Goal: Information Seeking & Learning: Check status

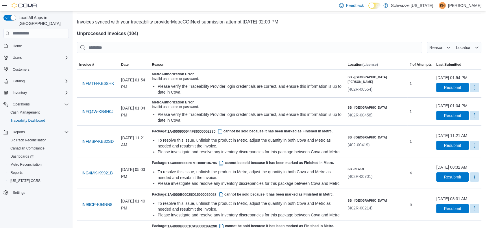
scroll to position [32, 0]
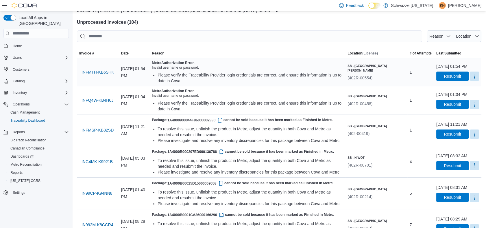
click at [296, 70] on div "Metrc Authorization Error. Invalid username or password. Please verify the Trac…" at bounding box center [247, 71] width 191 height 23
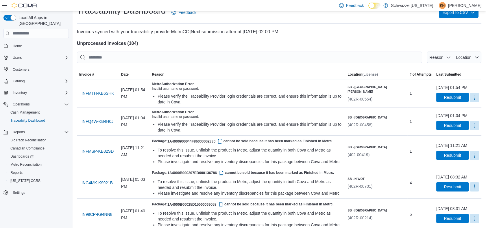
scroll to position [0, 0]
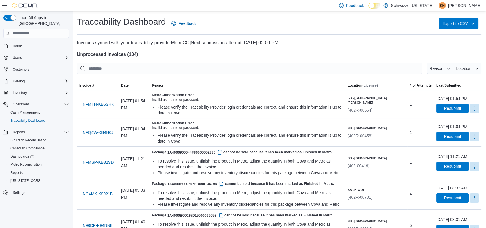
click at [25, 42] on span "Home" at bounding box center [39, 45] width 58 height 7
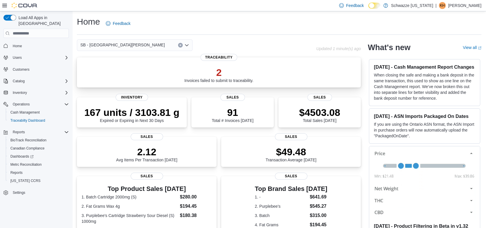
click at [226, 79] on div "2 Invoices failed to submit to traceability." at bounding box center [218, 74] width 69 height 16
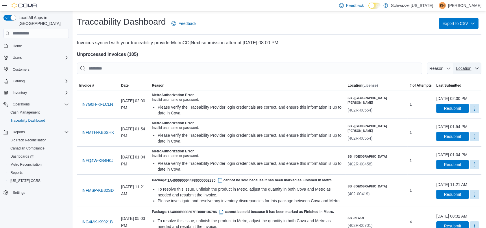
click at [471, 68] on span "Location" at bounding box center [463, 68] width 15 height 5
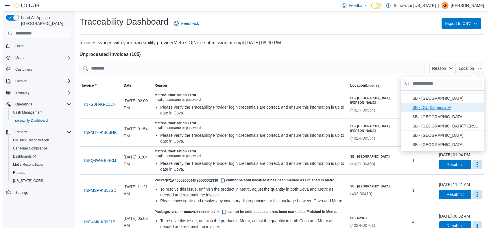
scroll to position [128, 0]
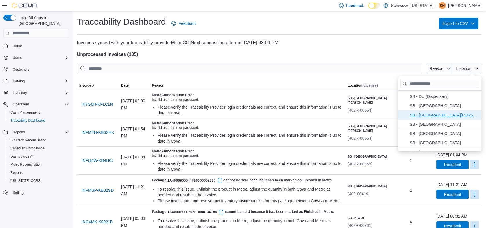
click at [438, 114] on span "SB - Fort Collins . To check this option, press Enter." at bounding box center [444, 114] width 68 height 7
type input "**********"
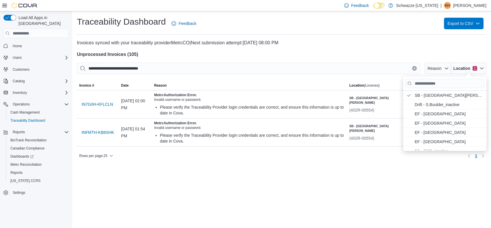
click at [293, 77] on div at bounding box center [281, 77] width 409 height 7
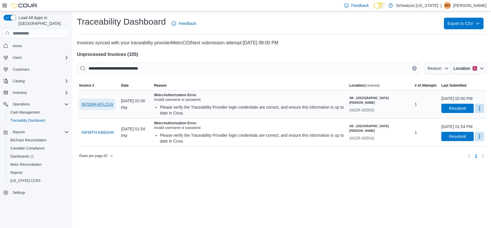
click at [108, 103] on span "IN7G0H-KFLCLN" at bounding box center [98, 104] width 32 height 6
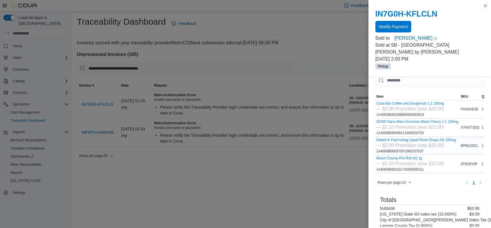
scroll to position [0, 0]
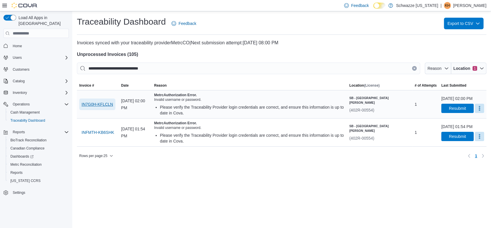
click at [105, 102] on span "IN7G0H-KFLCLN" at bounding box center [98, 104] width 32 height 6
click at [102, 103] on span "IN7G0H-KFLCLN" at bounding box center [98, 104] width 32 height 6
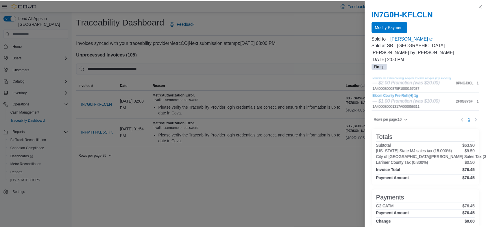
scroll to position [121, 0]
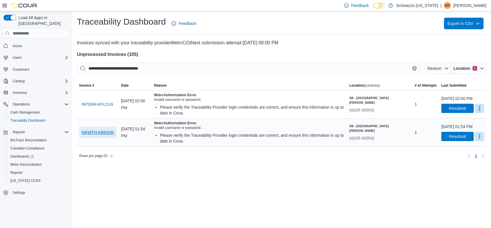
click at [84, 128] on span "INFMTH-KB6SHK" at bounding box center [98, 132] width 33 height 12
click at [441, 71] on span "Reason" at bounding box center [434, 68] width 15 height 6
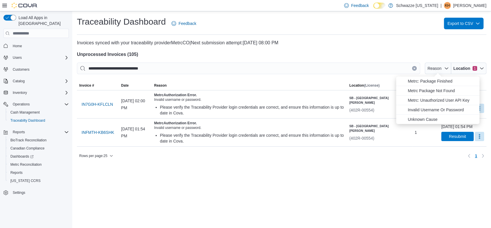
click at [443, 53] on h4 "Unprocessed Invoices ( 105 )" at bounding box center [281, 54] width 409 height 7
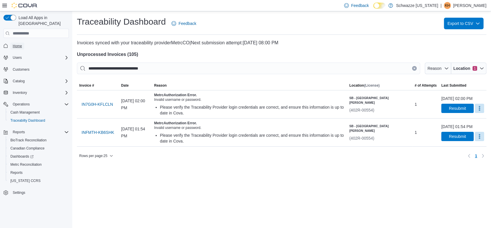
click at [16, 43] on span "Home" at bounding box center [17, 45] width 9 height 7
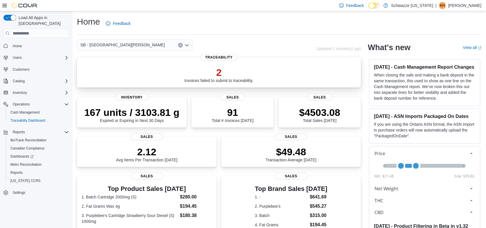
click at [201, 72] on p "2" at bounding box center [218, 72] width 69 height 12
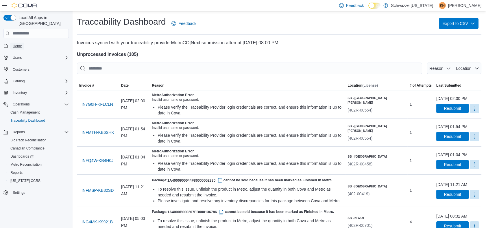
click at [16, 44] on span "Home" at bounding box center [17, 46] width 9 height 5
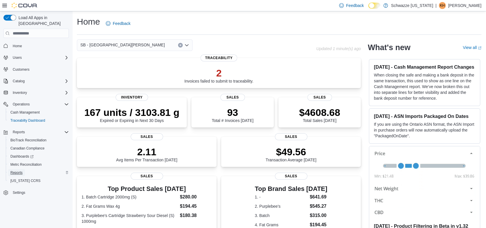
click at [18, 170] on span "Reports" at bounding box center [16, 172] width 12 height 5
